Goal: Transaction & Acquisition: Purchase product/service

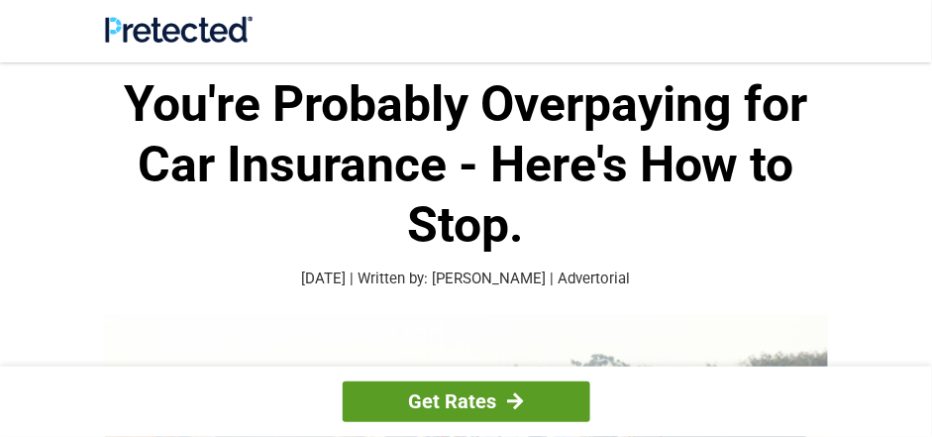
click at [496, 399] on link "Get Rates" at bounding box center [467, 401] width 248 height 41
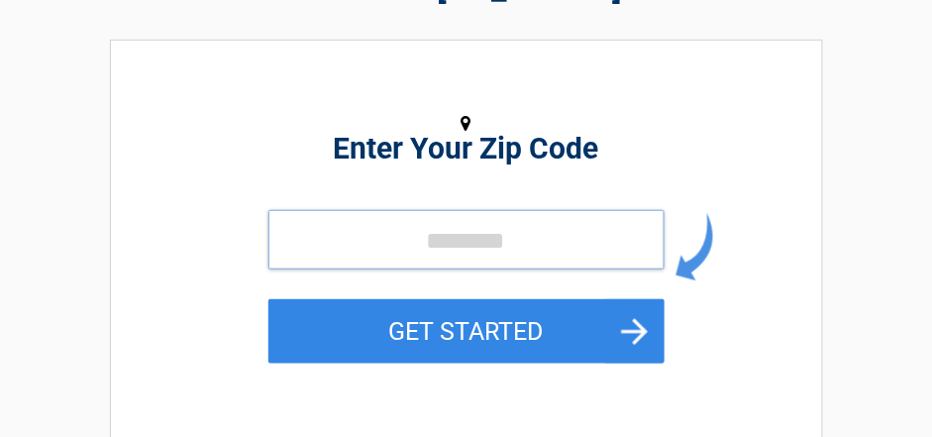
click at [621, 237] on input "tel" at bounding box center [466, 239] width 396 height 59
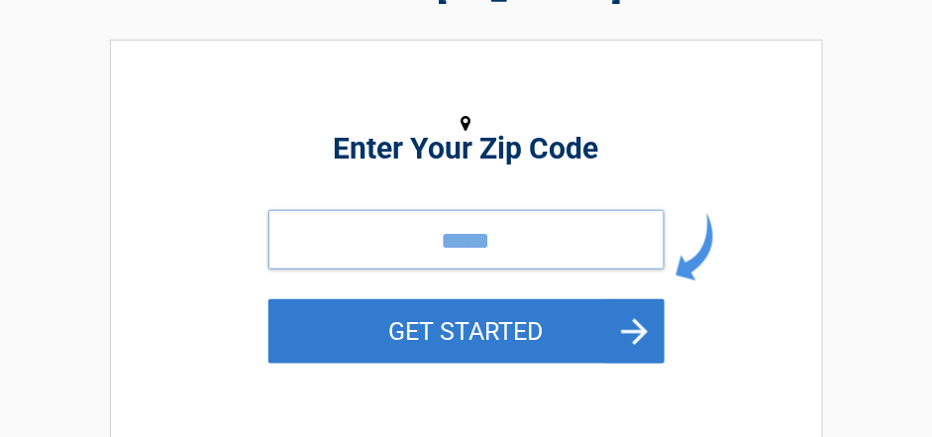
type input "*****"
click at [524, 334] on button "GET STARTED" at bounding box center [466, 331] width 396 height 64
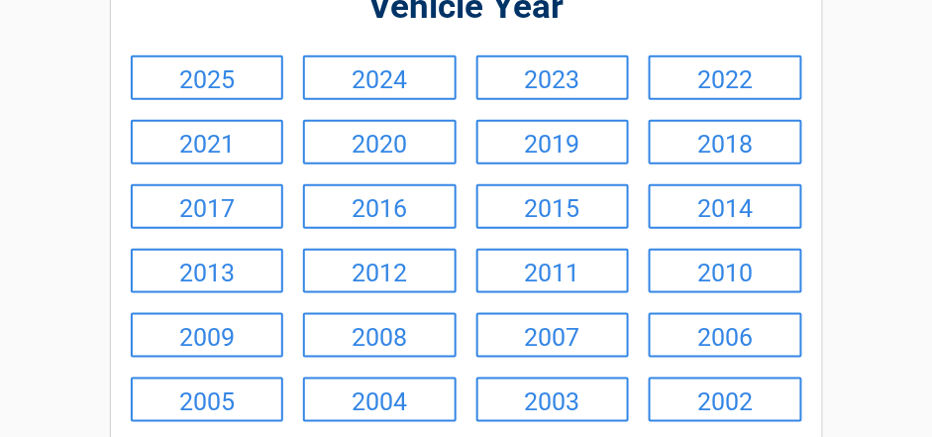
scroll to position [236, 0]
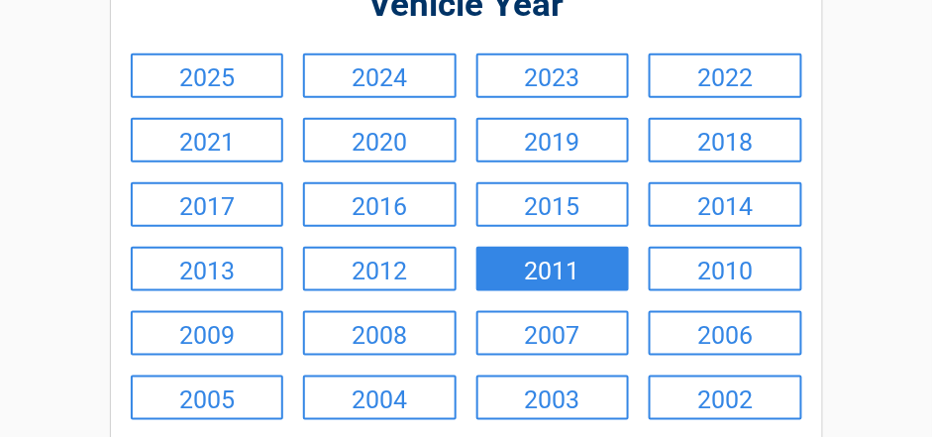
click at [559, 270] on link "2011" at bounding box center [553, 269] width 154 height 45
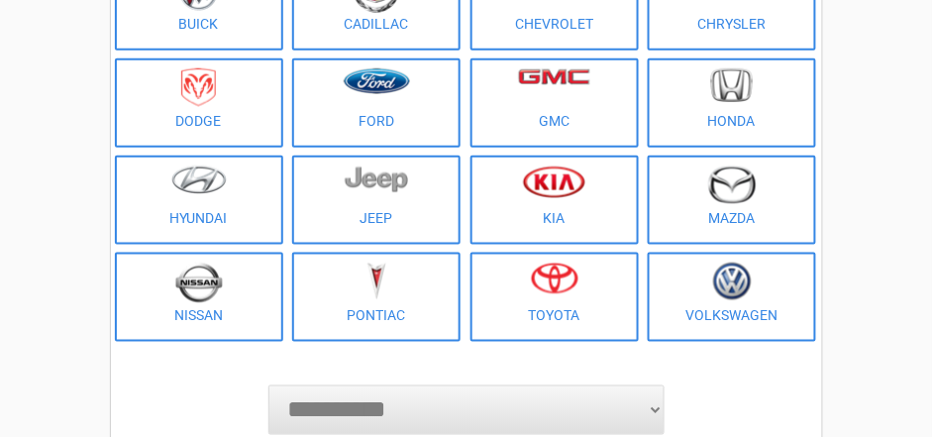
scroll to position [198, 0]
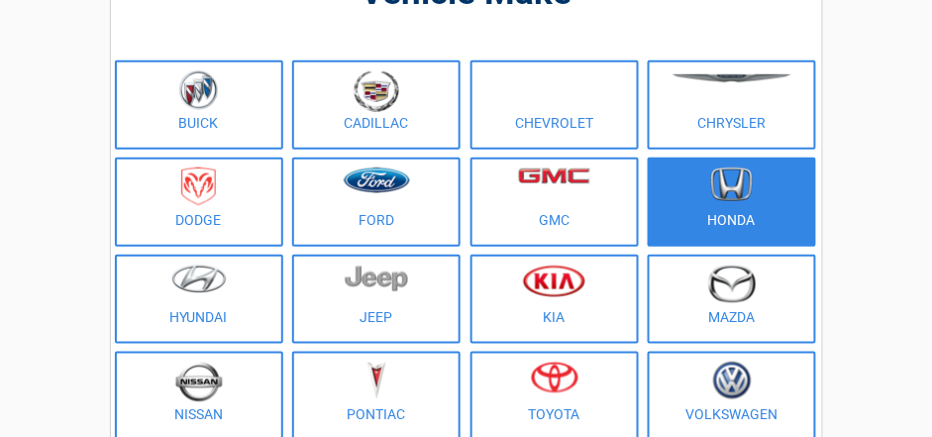
click at [738, 196] on img at bounding box center [732, 184] width 42 height 35
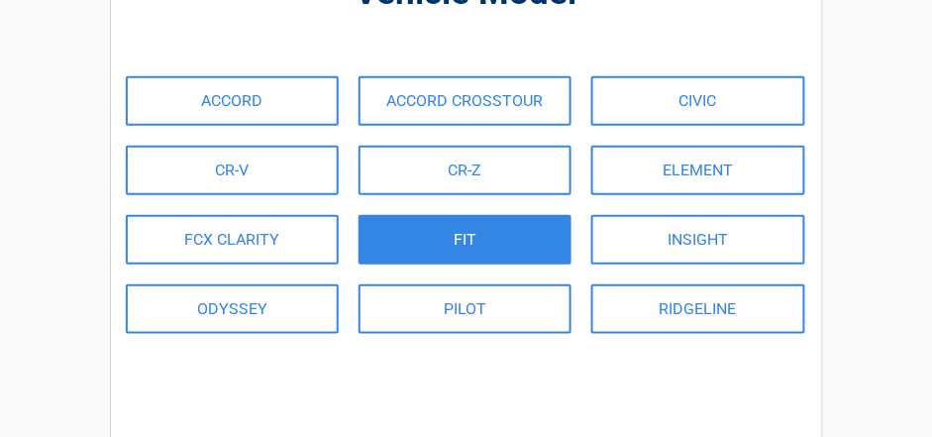
click at [537, 245] on link "FIT" at bounding box center [464, 240] width 213 height 50
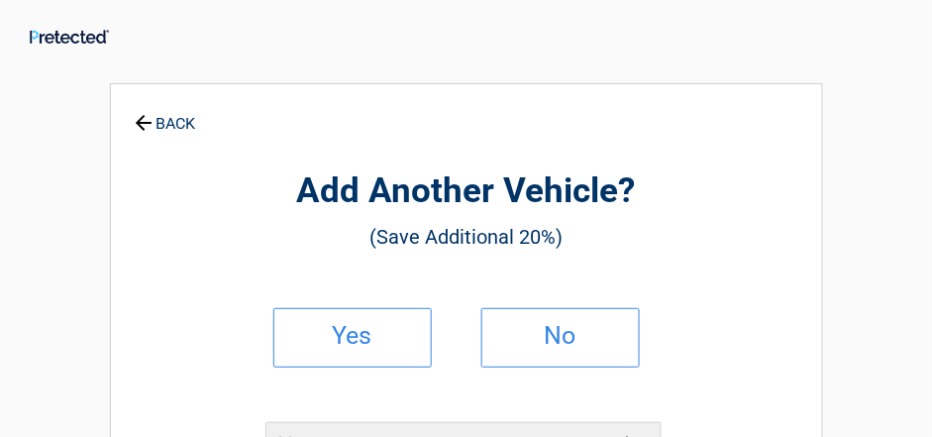
scroll to position [0, 0]
